Goal: Task Accomplishment & Management: Use online tool/utility

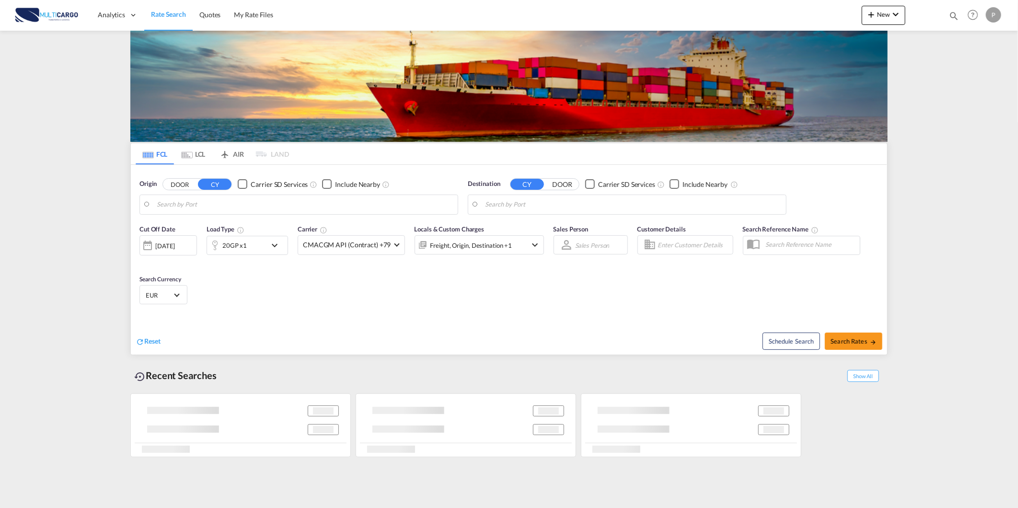
type input "[GEOGRAPHIC_DATA] ([GEOGRAPHIC_DATA]), PTLIS"
type input "Itapoa, BRIOA"
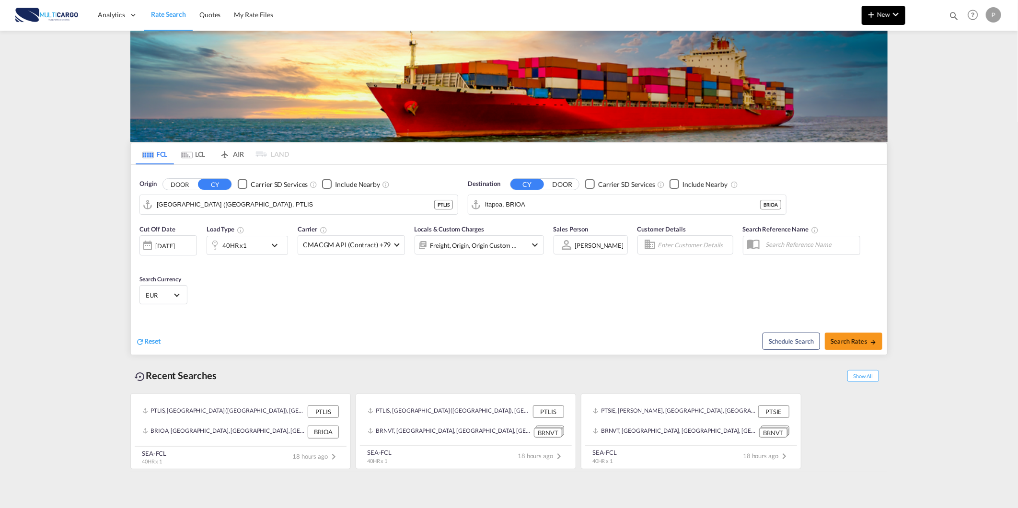
click at [882, 15] on span "New" at bounding box center [883, 15] width 36 height 8
click at [859, 79] on span "Quote" at bounding box center [857, 71] width 11 height 19
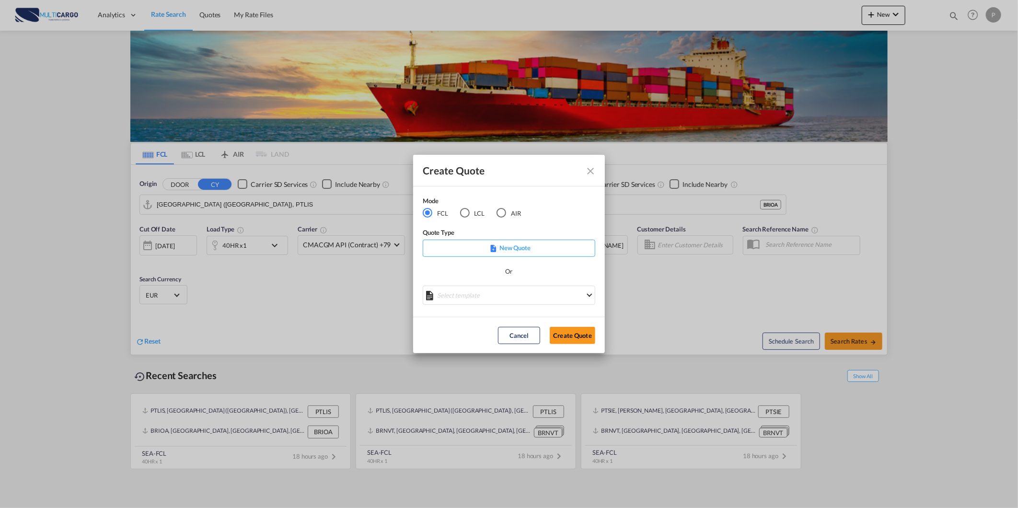
click at [460, 209] on div "LCL" at bounding box center [465, 213] width 10 height 10
click at [502, 311] on div "Mode FCL LCL AIR Quote Type New Quote Or" at bounding box center [509, 251] width 192 height 131
click at [493, 289] on md-select "Select template TPS valid up to 31/12 [PERSON_NAME] | [DATE] [DATE] EXP_SP Gera…" at bounding box center [509, 295] width 172 height 19
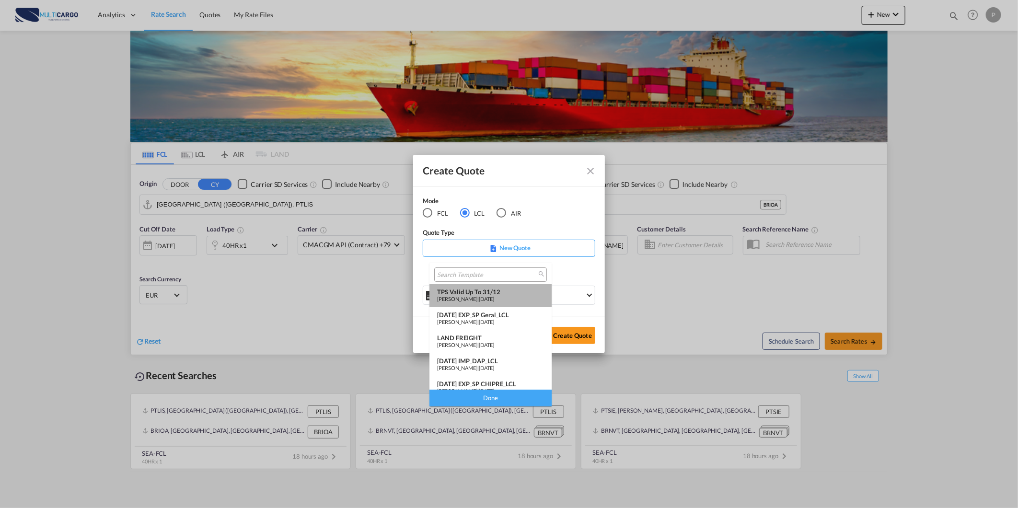
click at [492, 290] on div "TPS valid up to 31/12" at bounding box center [490, 292] width 107 height 8
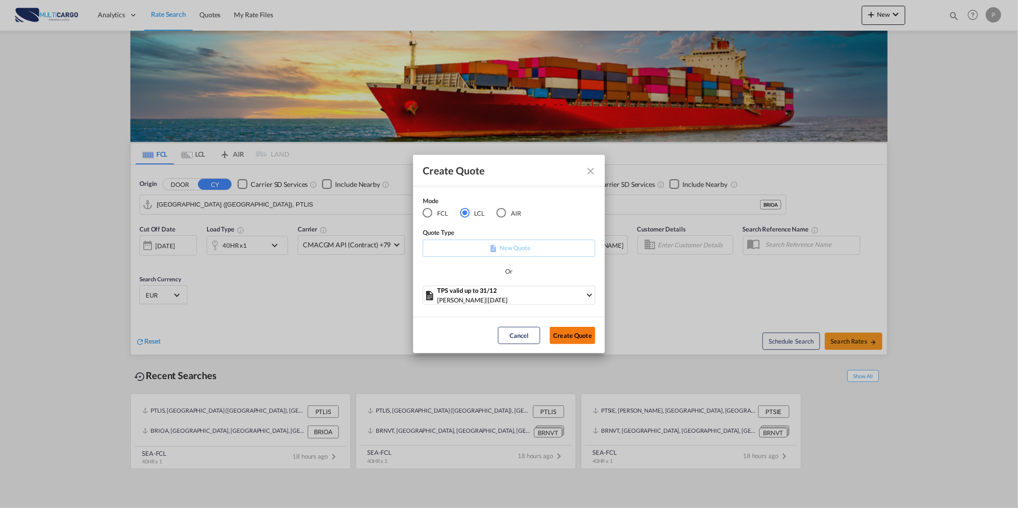
click at [572, 337] on button "Create Quote" at bounding box center [573, 335] width 46 height 17
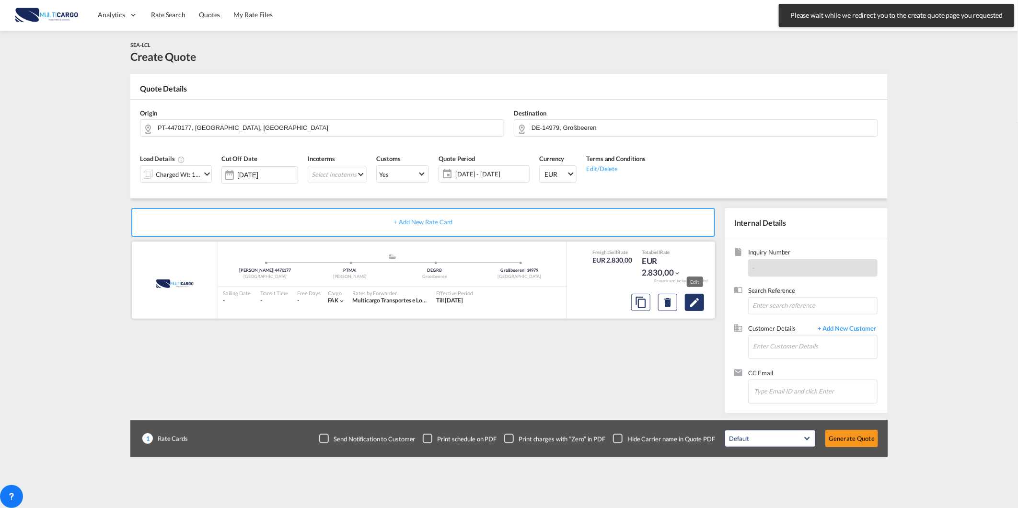
click at [688, 307] on md-icon "Edit" at bounding box center [693, 302] width 11 height 11
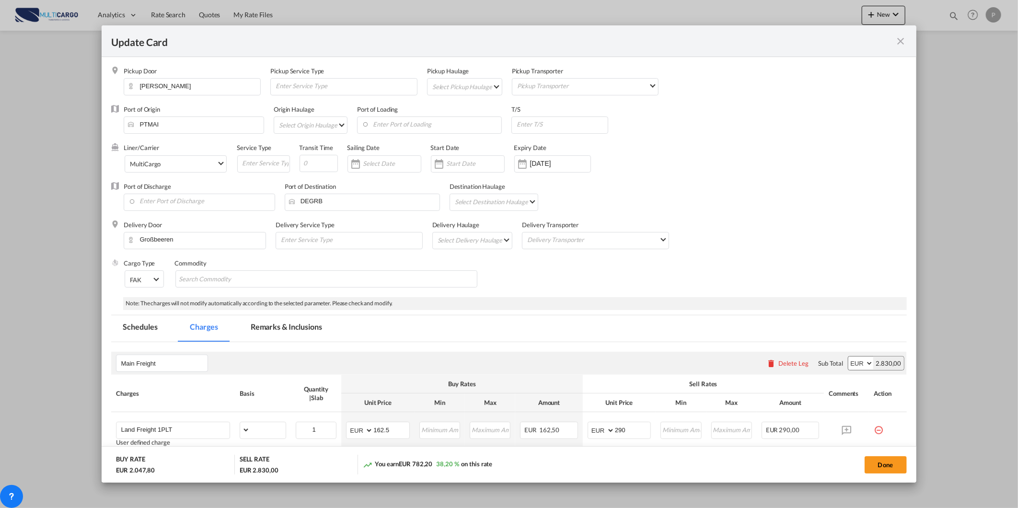
select select "per_package"
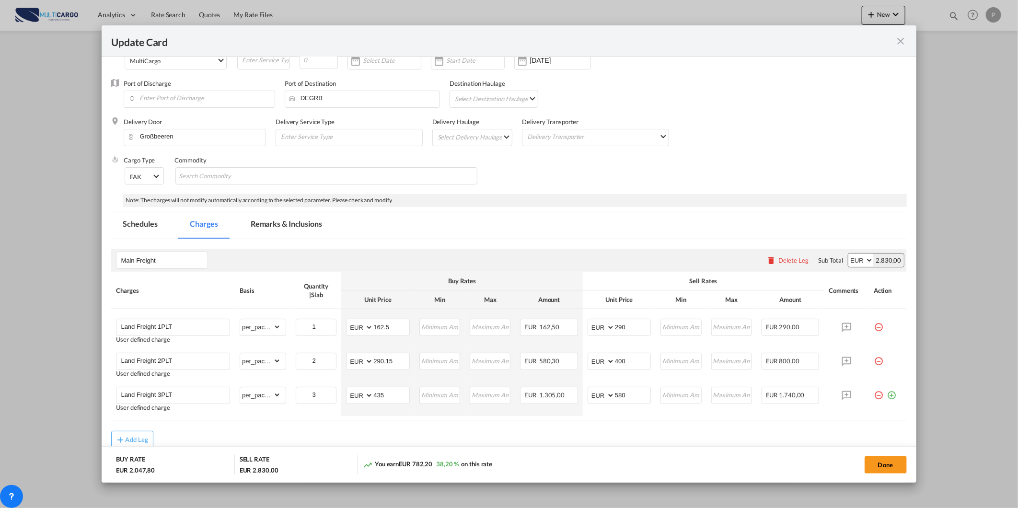
scroll to position [148, 0]
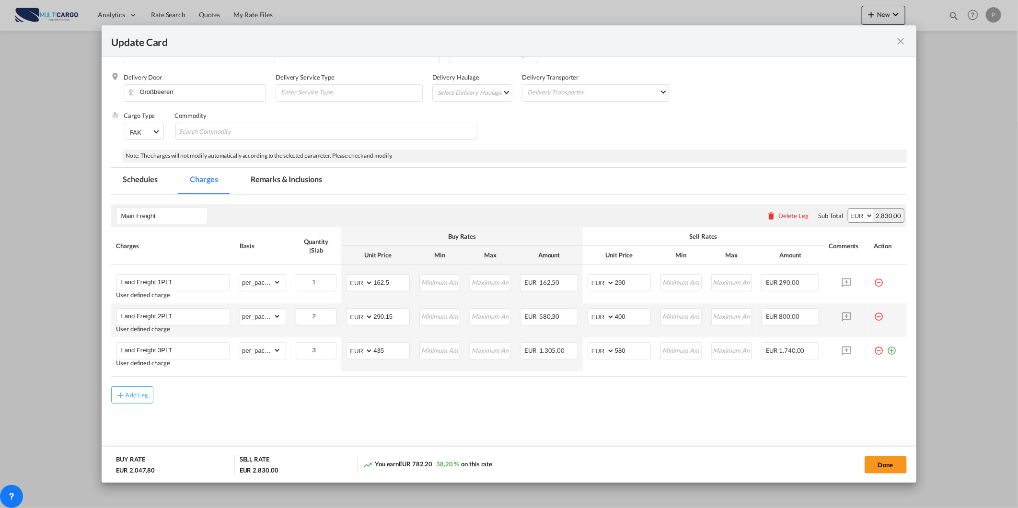
click at [873, 318] on md-icon "icon-minus-circle-outline red-400-fg pt-7" at bounding box center [878, 313] width 10 height 10
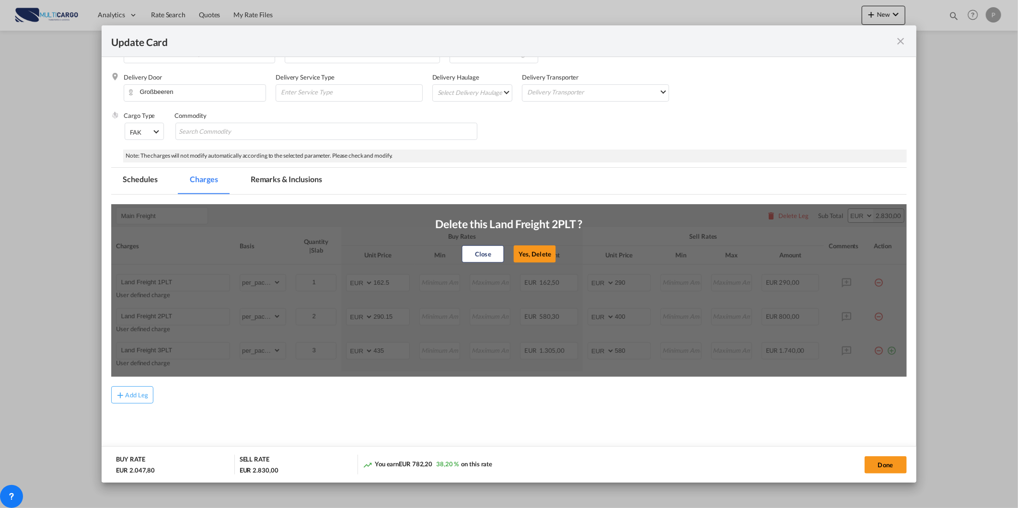
click at [553, 252] on div "Close Yes, Delete" at bounding box center [508, 253] width 147 height 23
click at [542, 252] on button "Yes, Delete" at bounding box center [535, 253] width 42 height 17
type input "Land Freight 3PLT"
type input "3"
type input "435"
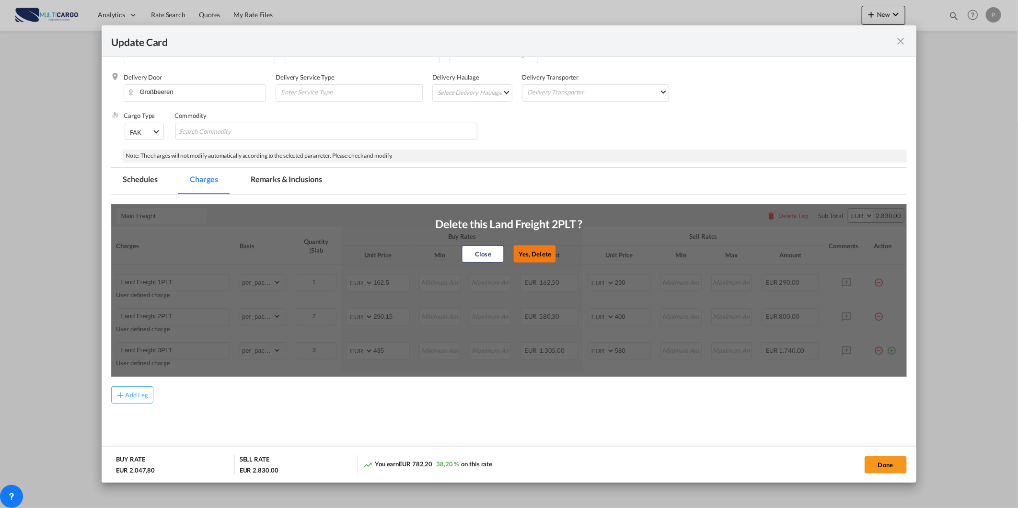
type input "580"
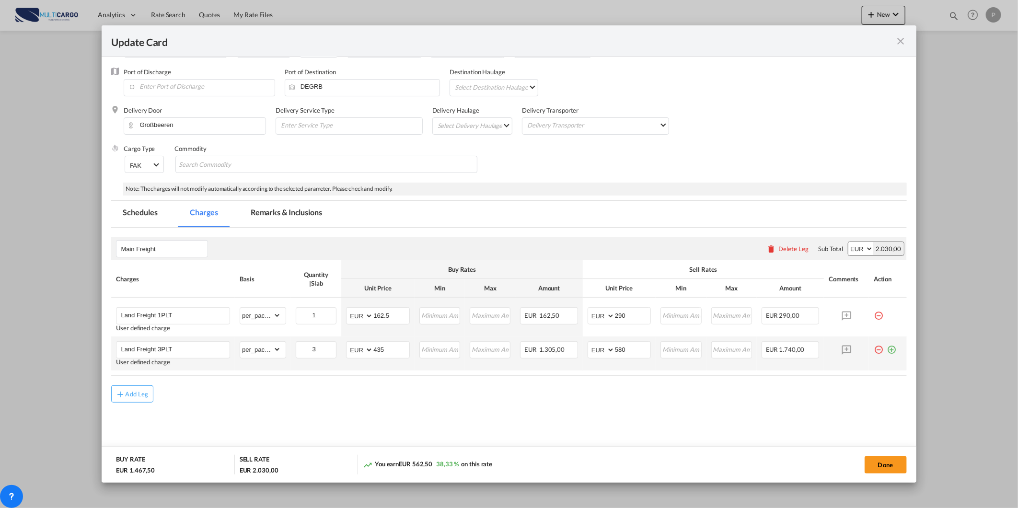
scroll to position [114, 0]
click at [873, 347] on md-icon "icon-minus-circle-outline red-400-fg pt-7" at bounding box center [878, 347] width 10 height 10
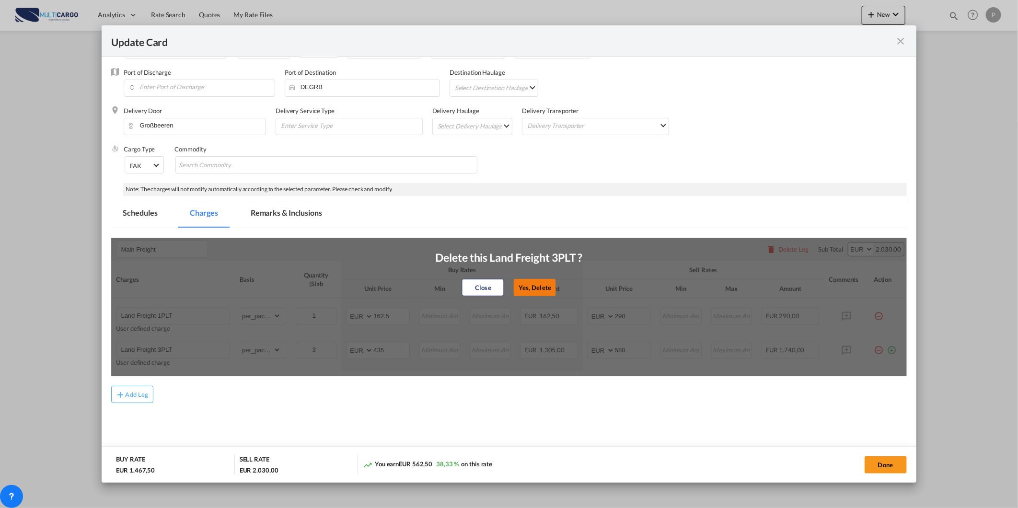
click at [524, 281] on button "Yes, Delete" at bounding box center [535, 287] width 42 height 17
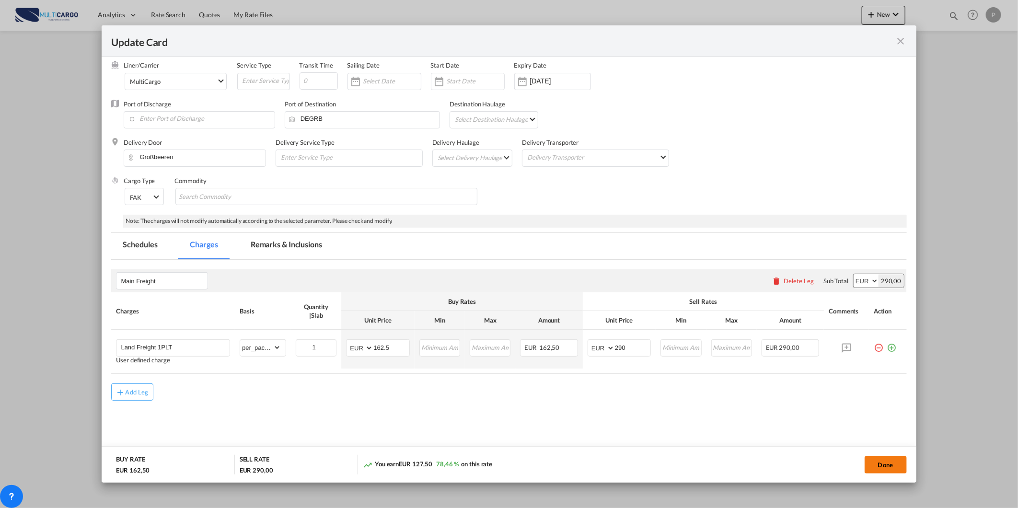
click at [877, 460] on button "Done" at bounding box center [885, 464] width 42 height 17
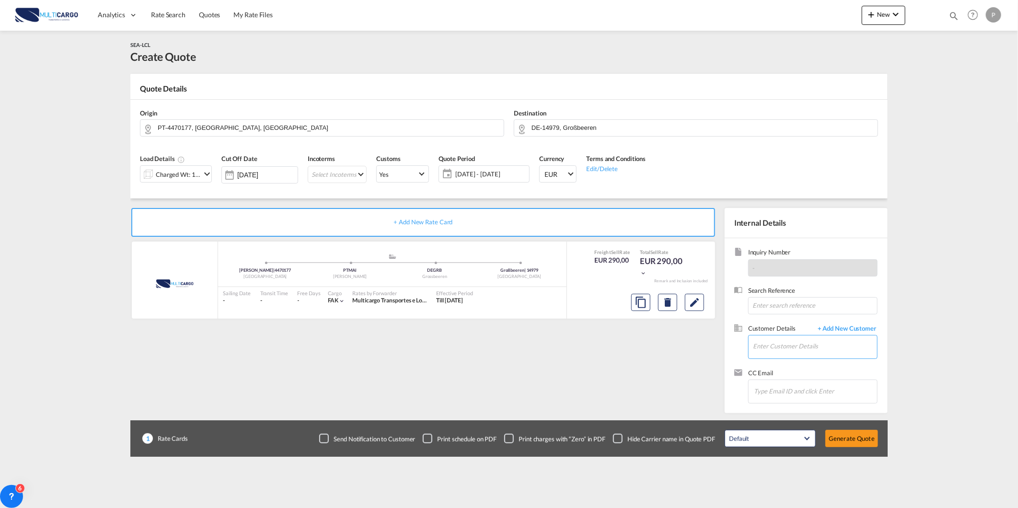
click at [846, 345] on input "Enter Customer Details" at bounding box center [815, 346] width 124 height 22
paste input "[PERSON_NAME][EMAIL_ADDRESS][PERSON_NAME][DOMAIN_NAME]"
click at [836, 358] on div "[PERSON_NAME] [PERSON_NAME][EMAIL_ADDRESS][PERSON_NAME][DOMAIN_NAME] | TPS Glob…" at bounding box center [814, 363] width 125 height 26
type input "TPS Global Logistics, [PERSON_NAME], [PERSON_NAME][EMAIL_ADDRESS][PERSON_NAME][…"
click at [854, 435] on button "Generate Quote" at bounding box center [851, 438] width 53 height 17
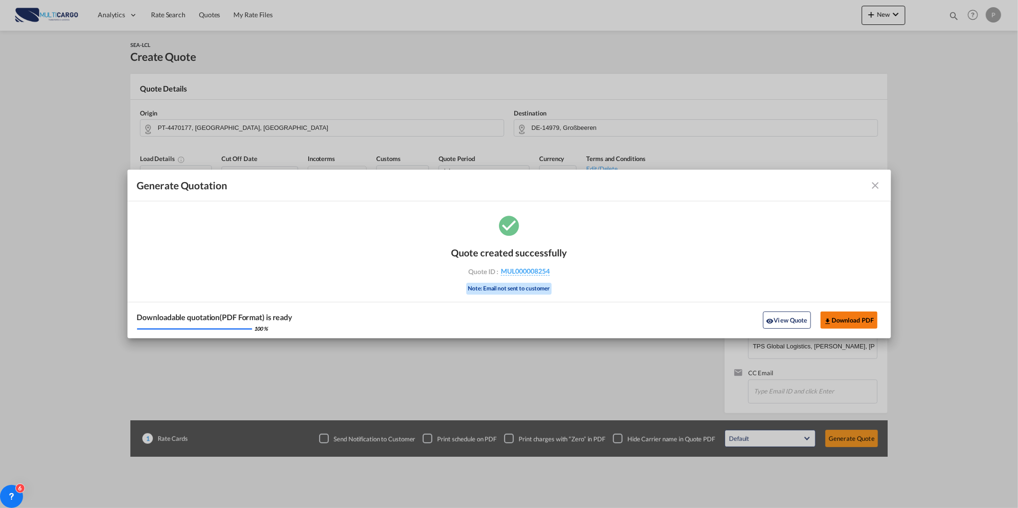
click at [846, 322] on button "Download PDF" at bounding box center [848, 319] width 57 height 17
